Goal: Complete application form

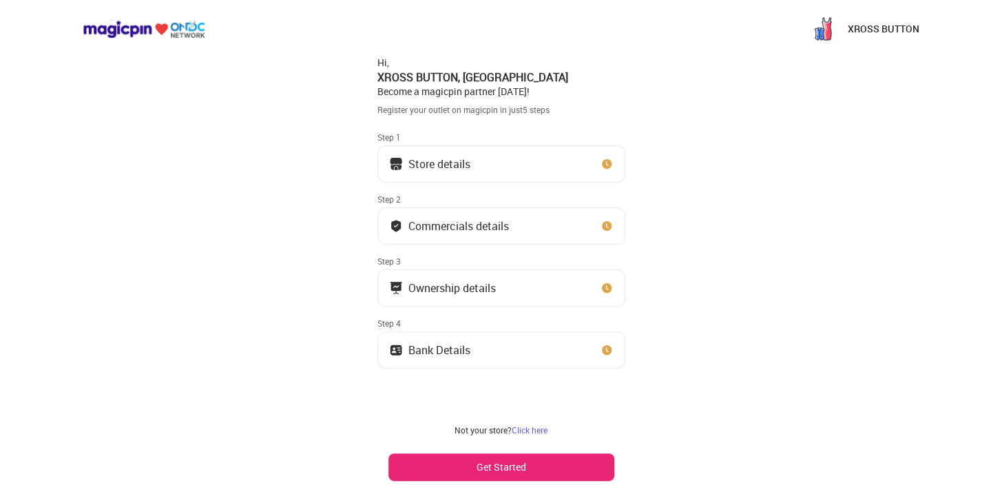
click at [479, 161] on button "Store details" at bounding box center [502, 163] width 248 height 37
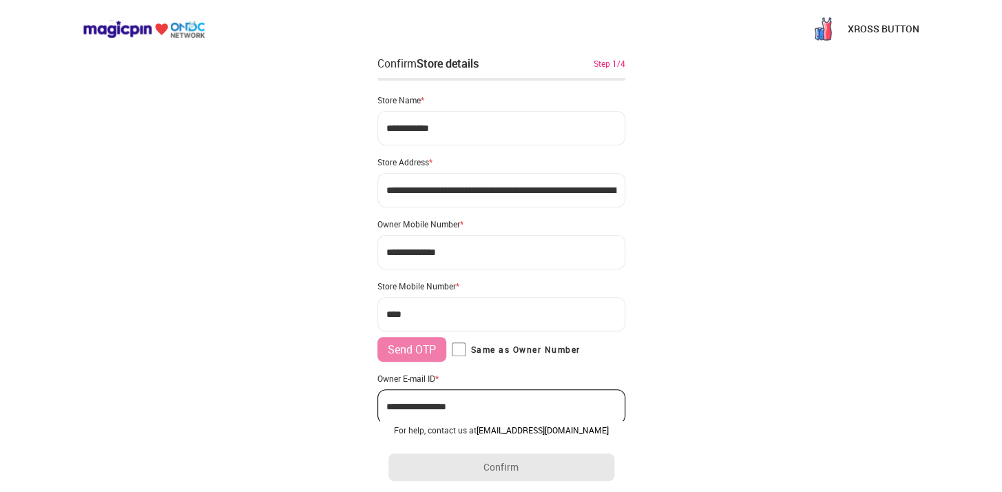
type input "**********"
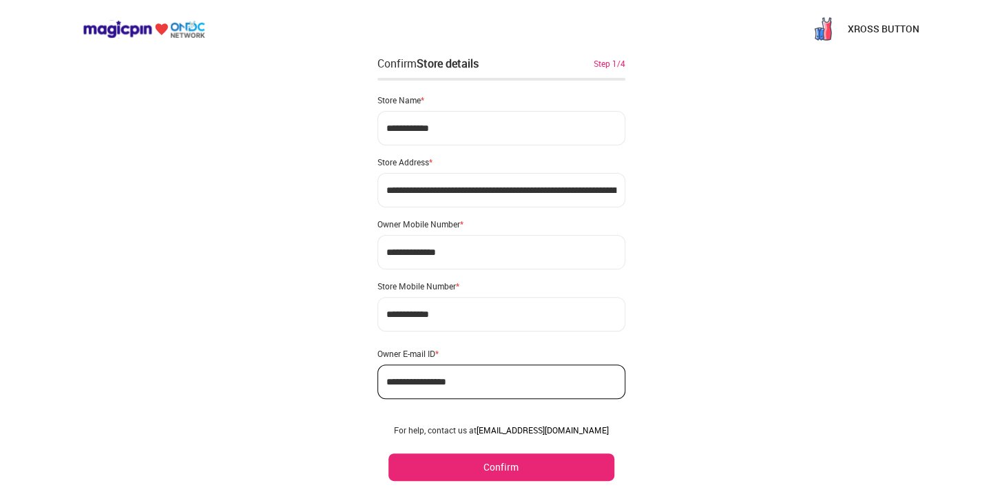
click at [397, 314] on input "**********" at bounding box center [502, 314] width 248 height 34
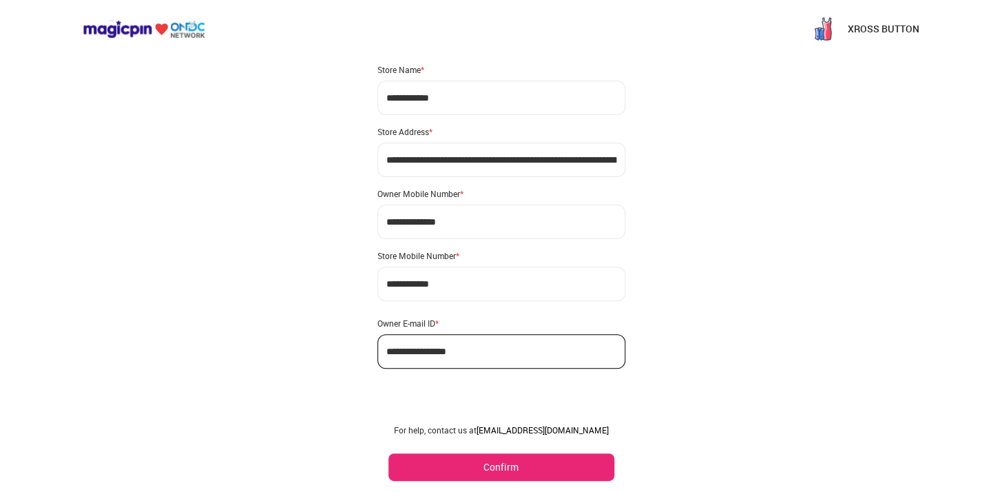
click at [444, 280] on input "**********" at bounding box center [502, 284] width 248 height 34
click at [485, 282] on input "**********" at bounding box center [502, 284] width 248 height 34
click at [497, 465] on button "Confirm" at bounding box center [502, 467] width 226 height 28
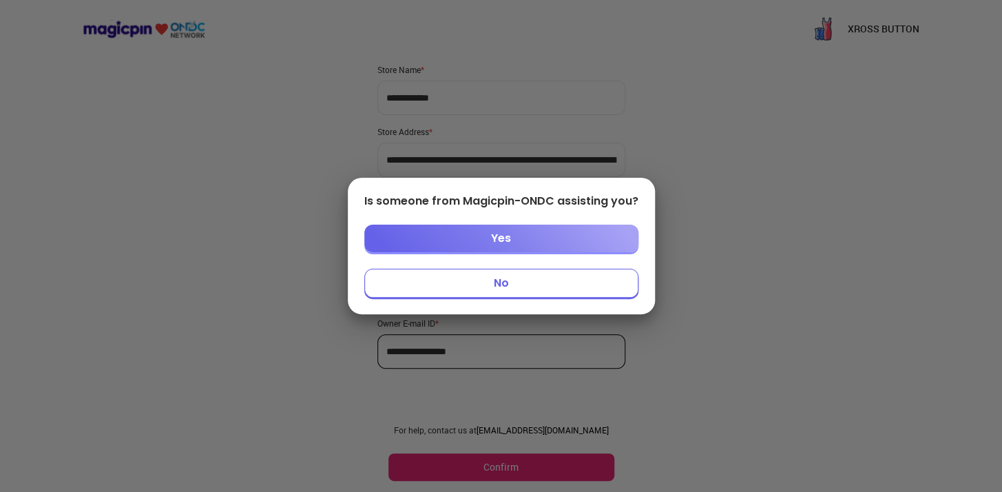
click at [504, 282] on button "No" at bounding box center [501, 283] width 274 height 29
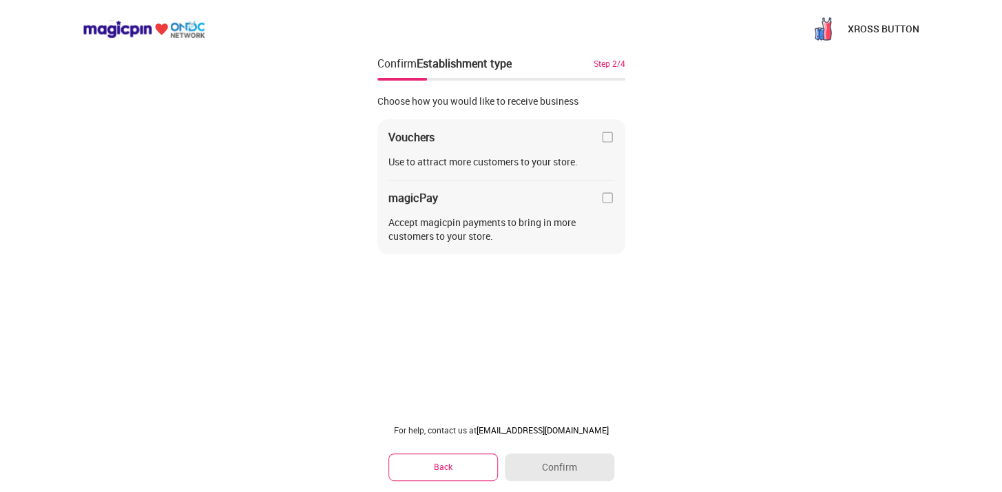
scroll to position [0, 0]
click at [607, 135] on img at bounding box center [608, 137] width 14 height 14
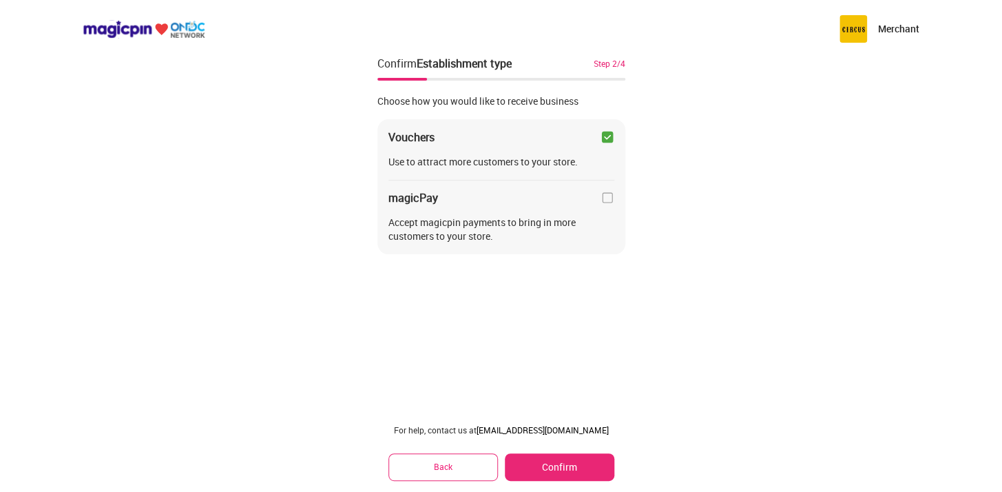
click at [606, 203] on img at bounding box center [608, 198] width 14 height 14
click at [604, 193] on img at bounding box center [608, 198] width 14 height 14
click at [563, 466] on button "Confirm" at bounding box center [559, 467] width 109 height 28
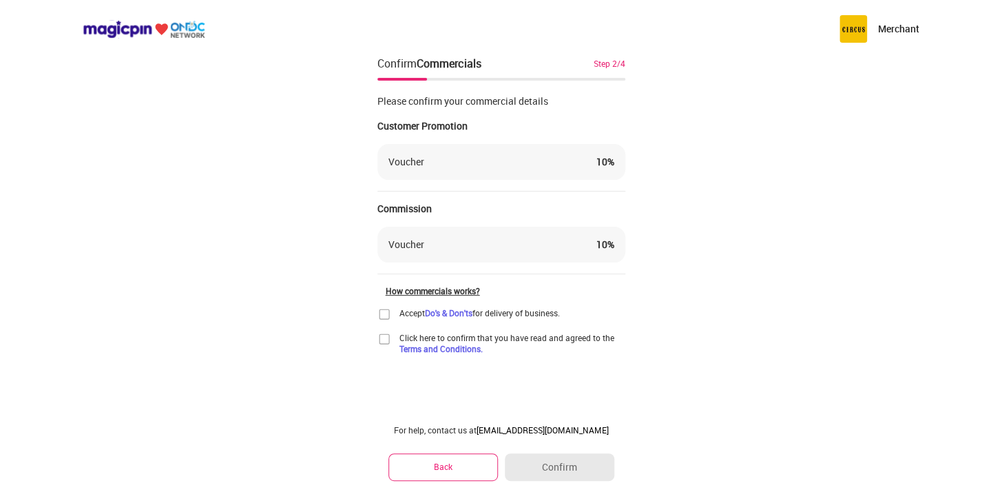
click at [479, 243] on div "Voucher 10 %" at bounding box center [502, 245] width 226 height 14
click at [475, 247] on div "Voucher 10 %" at bounding box center [502, 245] width 226 height 14
click at [567, 241] on div "Voucher 10 %" at bounding box center [502, 245] width 226 height 14
drag, startPoint x: 576, startPoint y: 165, endPoint x: 570, endPoint y: 158, distance: 9.3
click at [576, 165] on div "Voucher 10 %" at bounding box center [502, 162] width 226 height 14
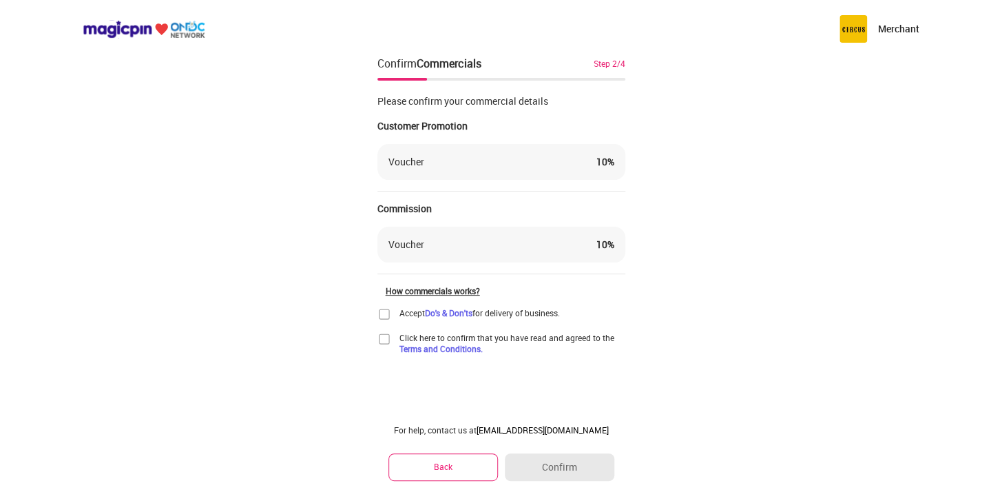
click at [566, 155] on div "Voucher 10 %" at bounding box center [502, 162] width 226 height 14
drag, startPoint x: 508, startPoint y: 162, endPoint x: 606, endPoint y: 170, distance: 97.5
click at [508, 163] on div "Voucher 10 %" at bounding box center [502, 162] width 226 height 14
click at [610, 160] on div "10 %" at bounding box center [606, 162] width 18 height 14
click at [517, 101] on div "Please confirm your commercial details" at bounding box center [502, 101] width 248 height 14
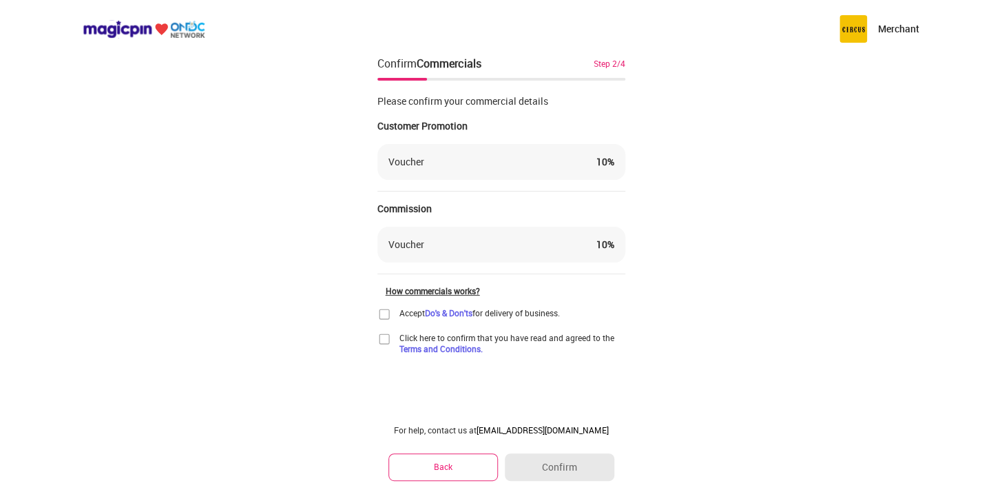
click at [597, 156] on div "10 %" at bounding box center [606, 162] width 18 height 14
click at [518, 305] on div "Please confirm your commercial details Customer Promotion Voucher 10 % Commissi…" at bounding box center [502, 218] width 248 height 271
